Goal: Navigation & Orientation: Find specific page/section

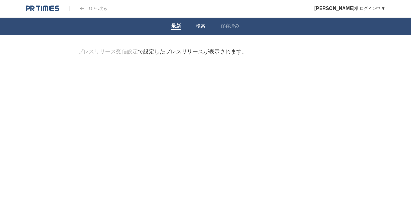
click at [201, 29] on link "検索" at bounding box center [201, 26] width 10 height 7
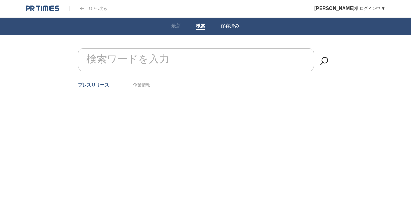
click at [227, 24] on link "保存済み" at bounding box center [229, 26] width 19 height 7
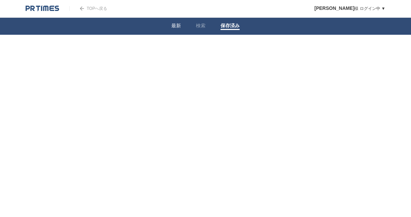
click at [180, 25] on link "最新" at bounding box center [176, 26] width 10 height 7
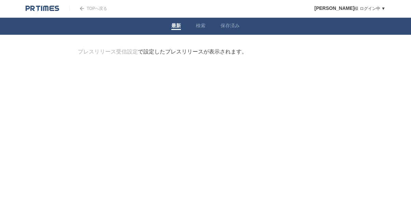
click at [54, 8] on img at bounding box center [42, 8] width 33 height 7
